Goal: Task Accomplishment & Management: Manage account settings

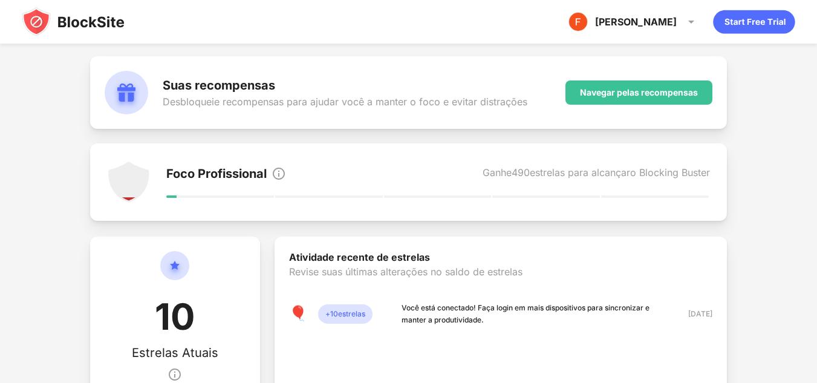
scroll to position [143, 0]
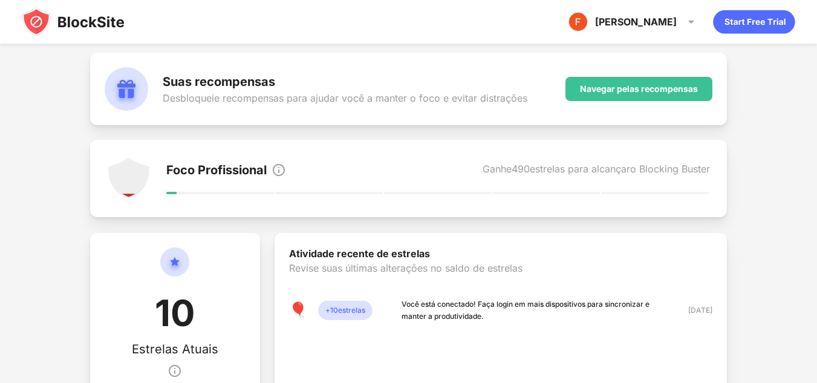
click at [460, 192] on div at bounding box center [438, 193] width 108 height 2
click at [232, 178] on div "Foco Profissional" at bounding box center [216, 171] width 100 height 17
click at [693, 22] on img at bounding box center [691, 22] width 15 height 15
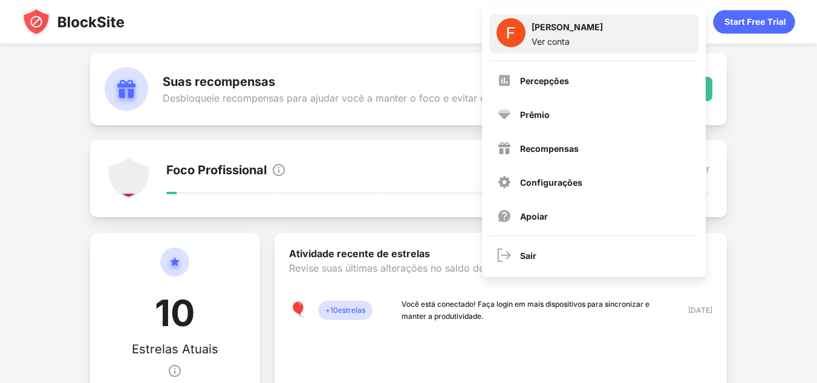
click at [557, 34] on div "[PERSON_NAME] [PERSON_NAME]" at bounding box center [567, 29] width 71 height 15
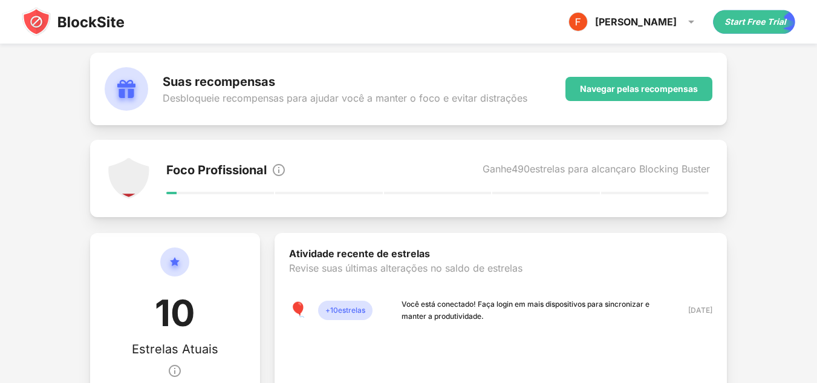
click at [758, 22] on icon "Start Free Trial" at bounding box center [758, 22] width 5 height 5
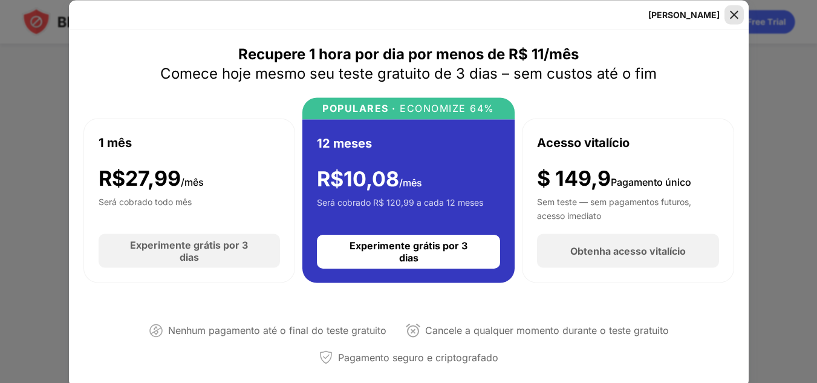
click at [730, 10] on img at bounding box center [734, 14] width 12 height 12
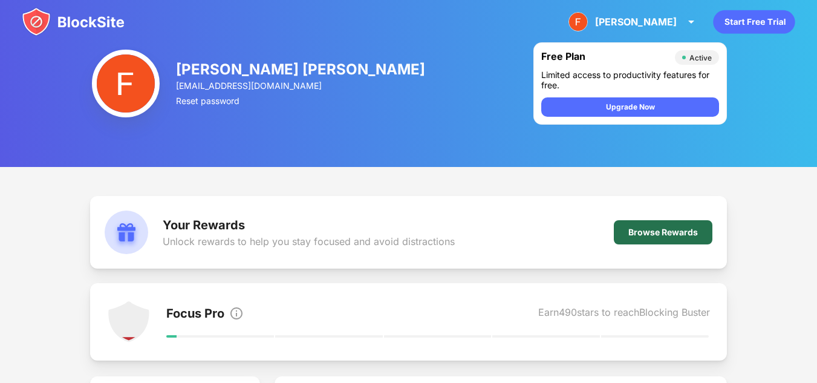
click at [656, 225] on div "Browse Rewards" at bounding box center [663, 232] width 99 height 24
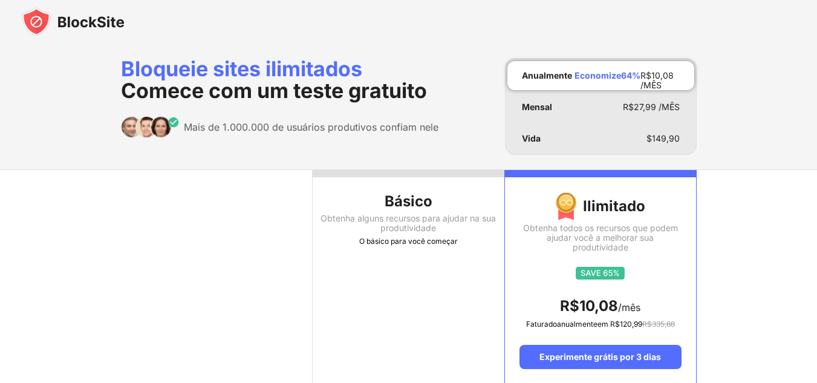
click at [92, 25] on img at bounding box center [73, 21] width 103 height 29
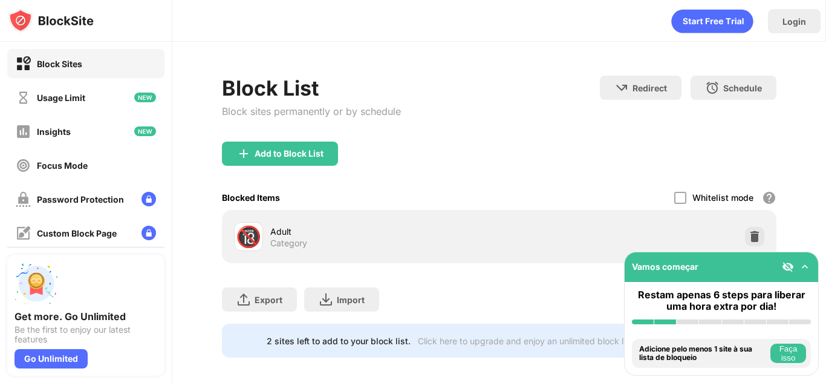
click at [809, 268] on img at bounding box center [805, 267] width 12 height 12
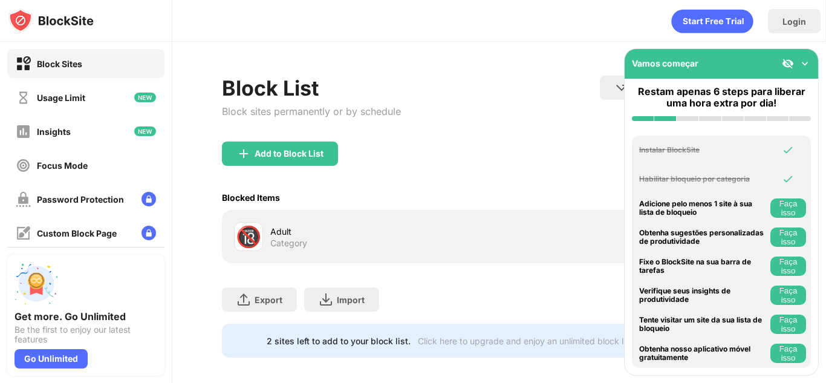
click at [809, 63] on img at bounding box center [805, 63] width 12 height 12
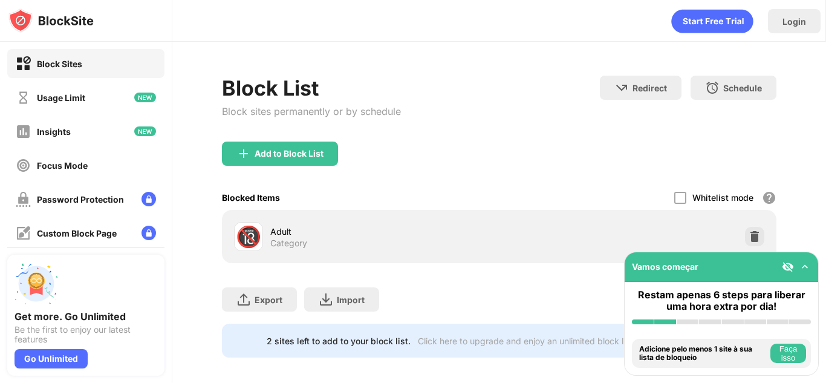
scroll to position [18, 0]
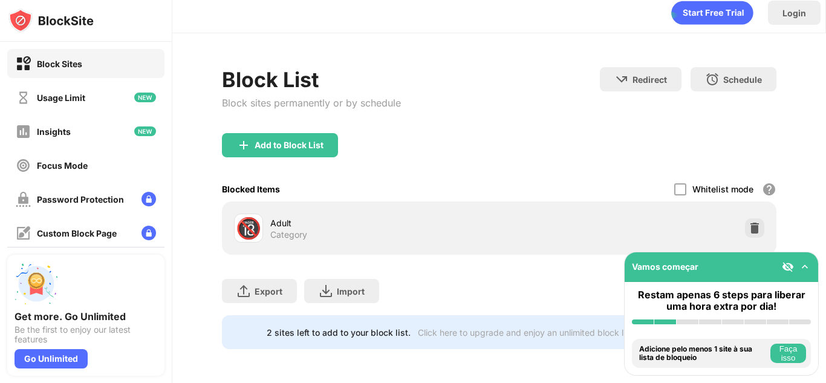
click at [555, 225] on div "🔞 Adult Category" at bounding box center [499, 228] width 540 height 39
click at [457, 327] on div "Click here to upgrade and enjoy an unlimited block list." at bounding box center [526, 332] width 217 height 10
click at [346, 327] on div "2 sites left to add to your block list." at bounding box center [339, 332] width 144 height 10
click at [745, 218] on div at bounding box center [754, 227] width 19 height 19
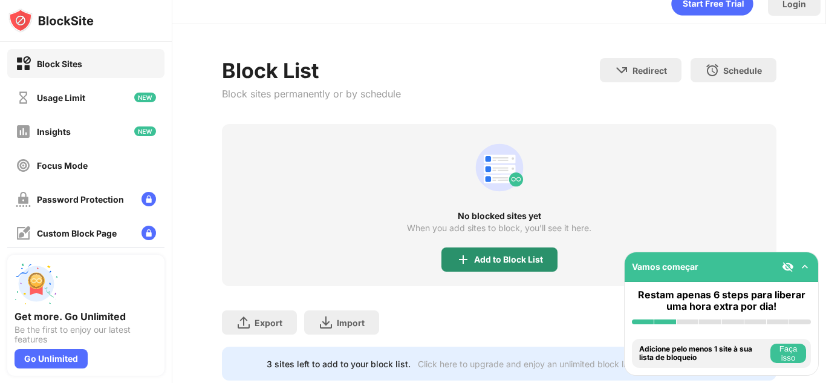
click at [513, 256] on div "Add to Block List" at bounding box center [508, 260] width 69 height 10
